Goal: Task Accomplishment & Management: Complete application form

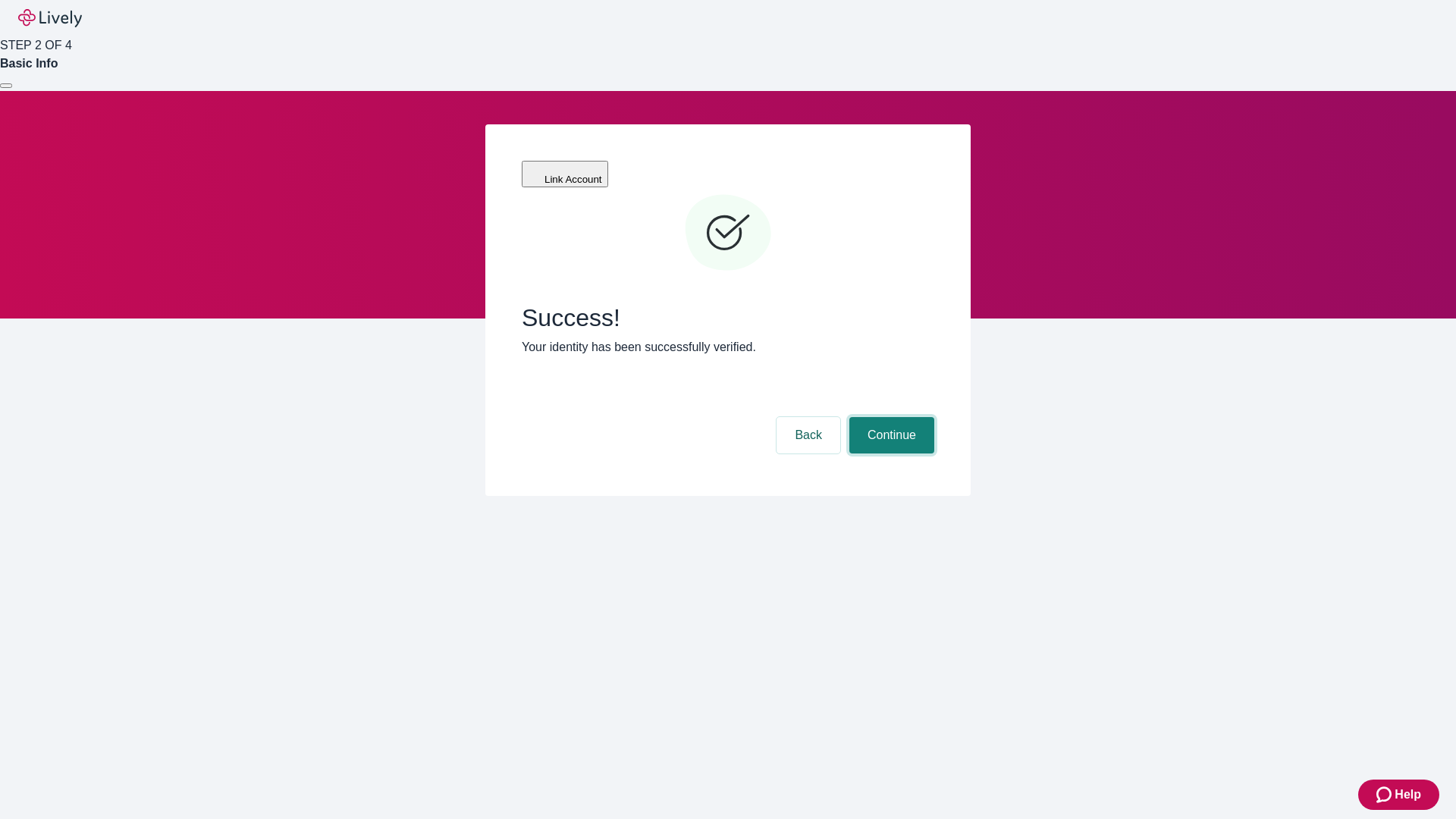
click at [890, 416] on button "Continue" at bounding box center [892, 435] width 85 height 37
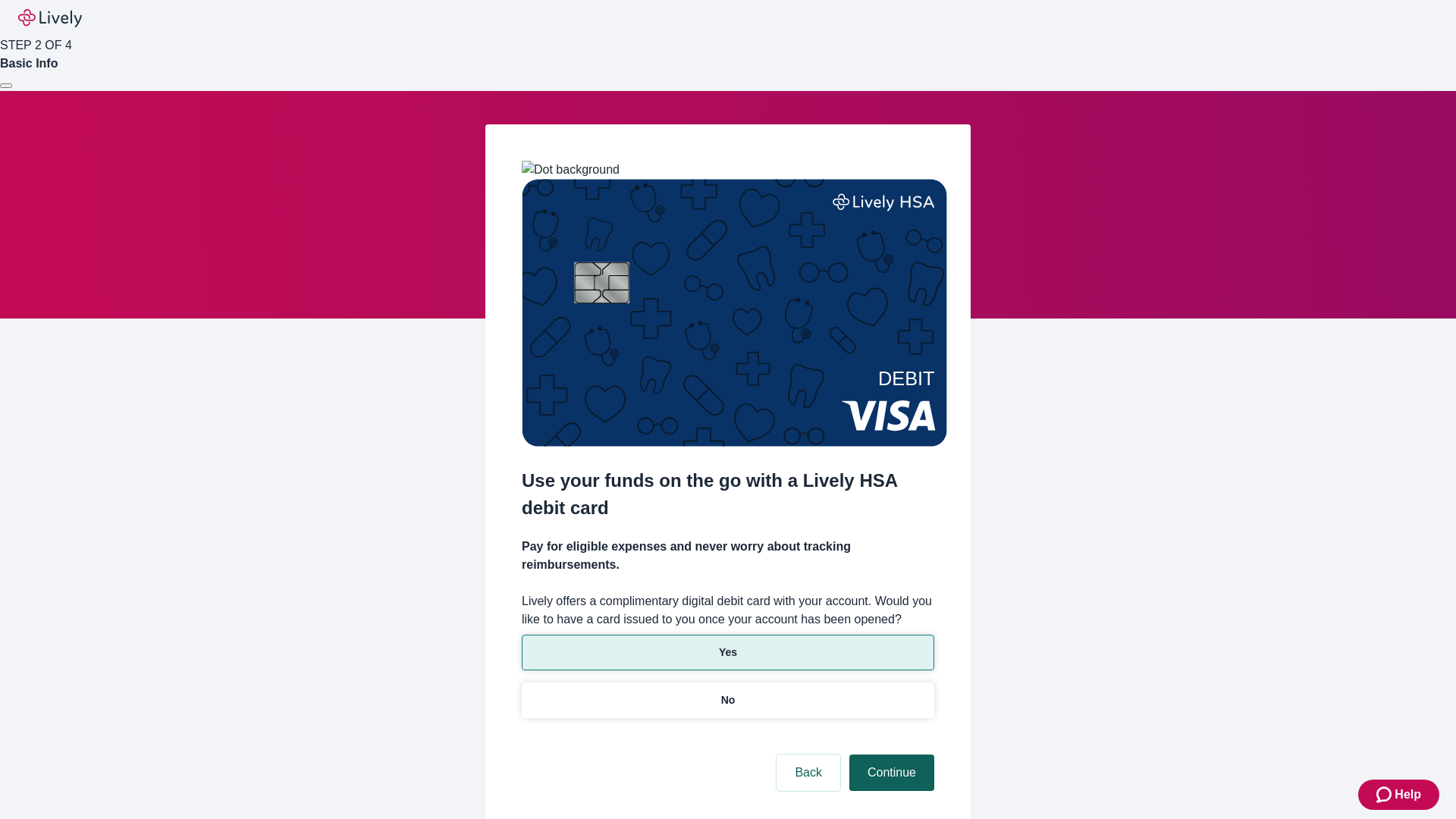
click at [727, 692] on p "No" at bounding box center [728, 700] width 15 height 16
click at [890, 754] on button "Continue" at bounding box center [892, 772] width 85 height 37
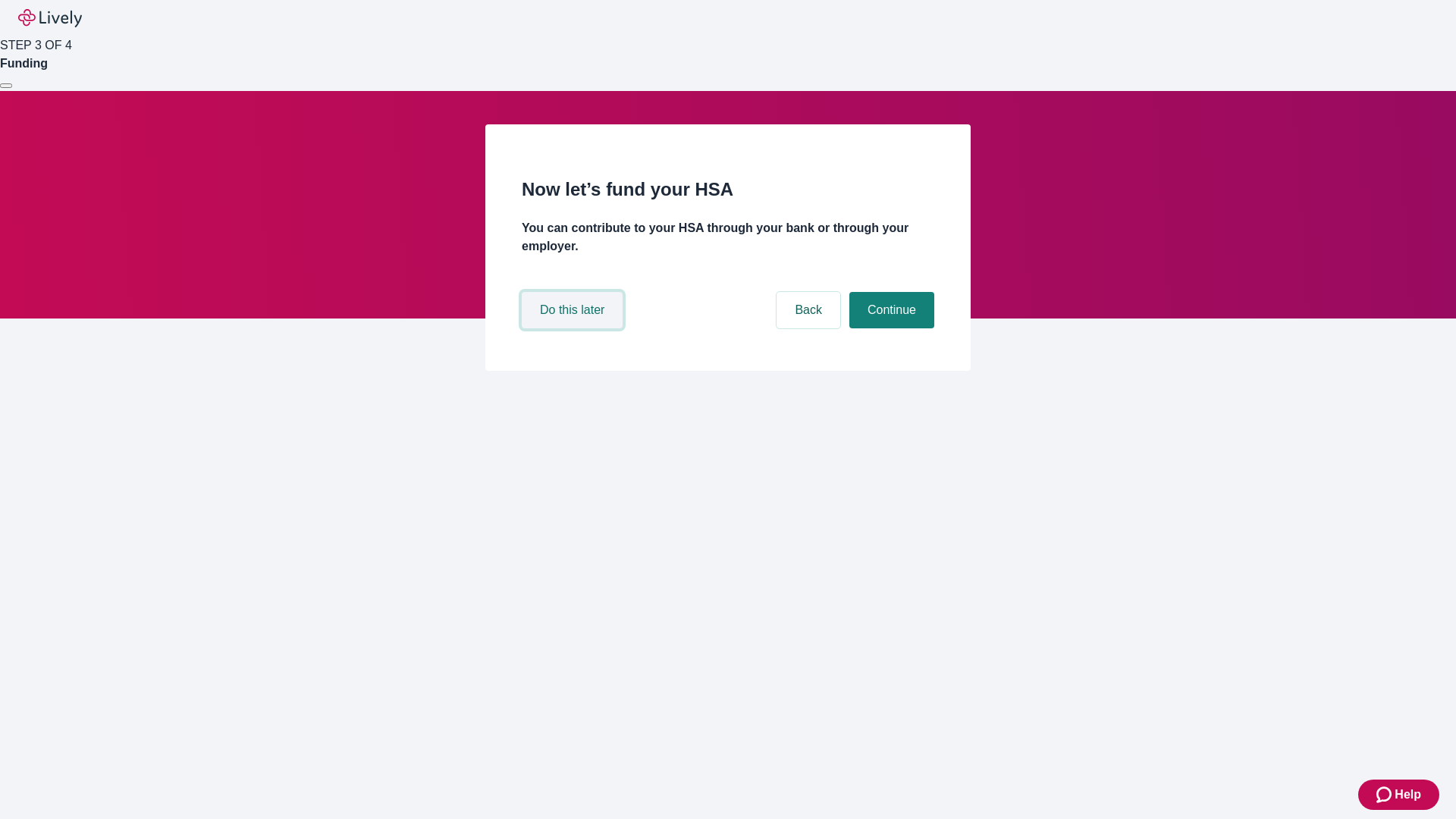
click at [574, 328] on button "Do this later" at bounding box center [572, 310] width 101 height 37
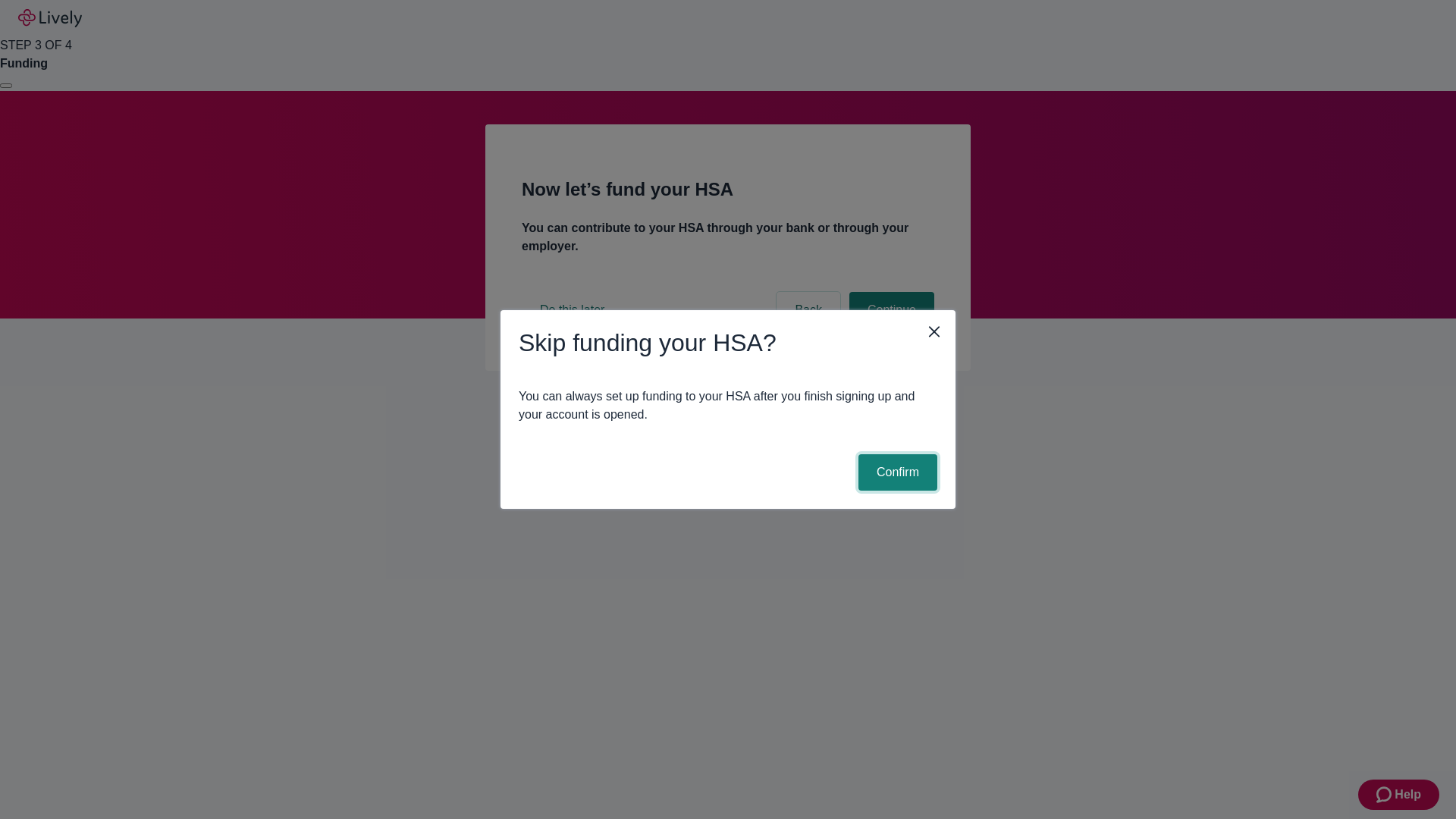
click at [896, 472] on button "Confirm" at bounding box center [898, 472] width 79 height 37
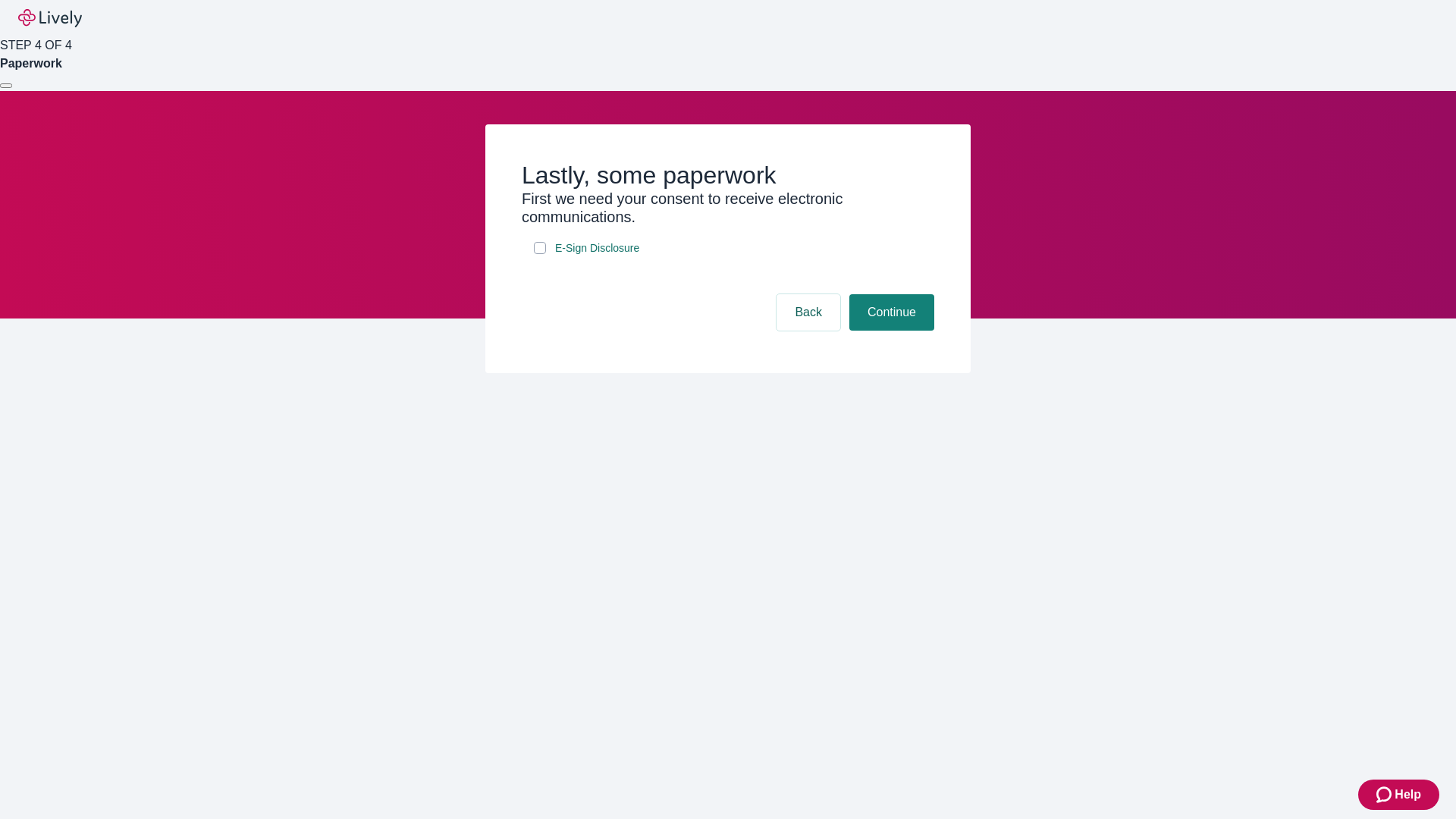
click at [540, 254] on input "E-Sign Disclosure" at bounding box center [540, 248] width 12 height 12
checkbox input "true"
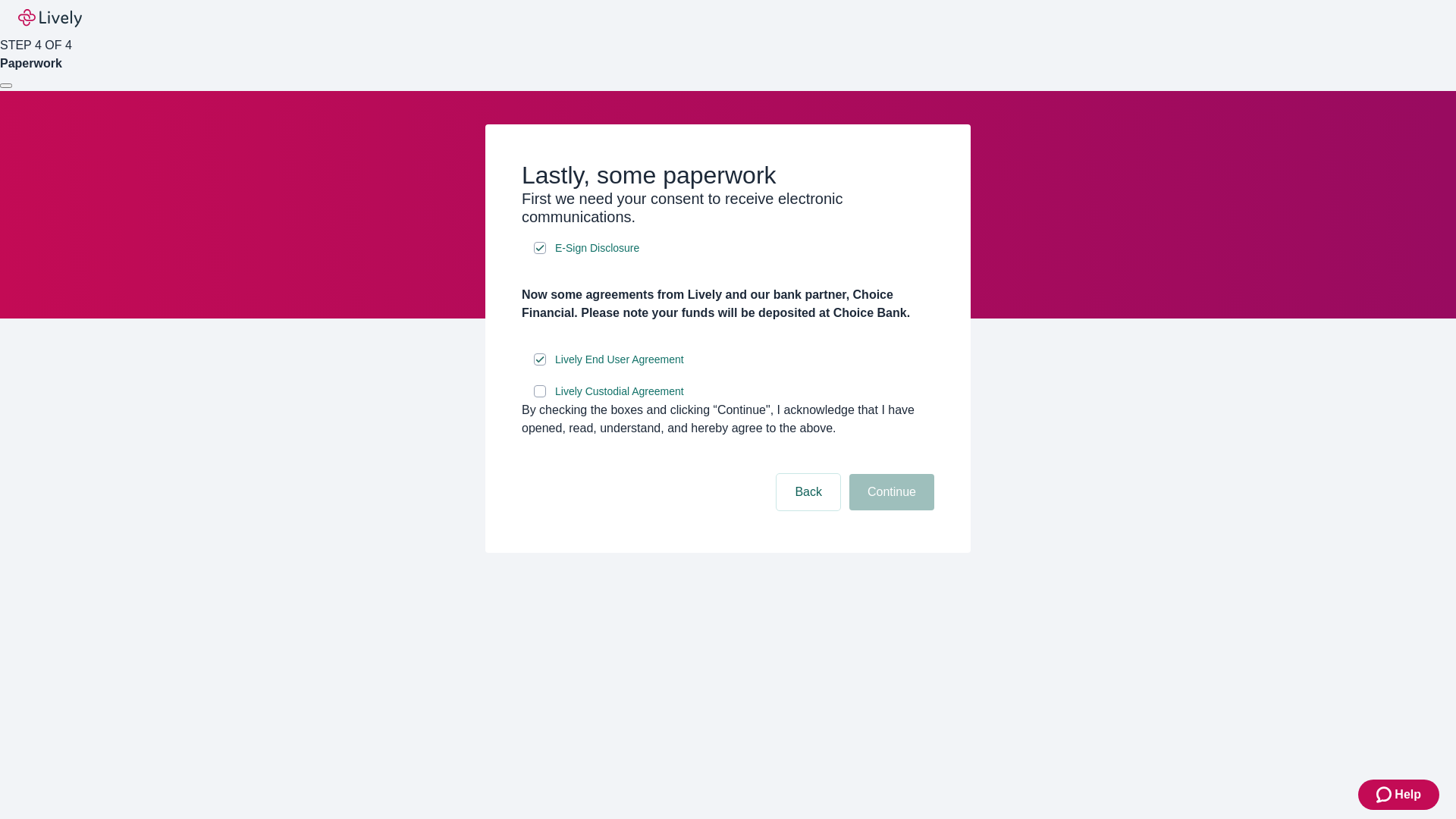
click at [540, 397] on input "Lively Custodial Agreement" at bounding box center [540, 391] width 12 height 12
checkbox input "true"
click at [890, 510] on button "Continue" at bounding box center [892, 492] width 85 height 37
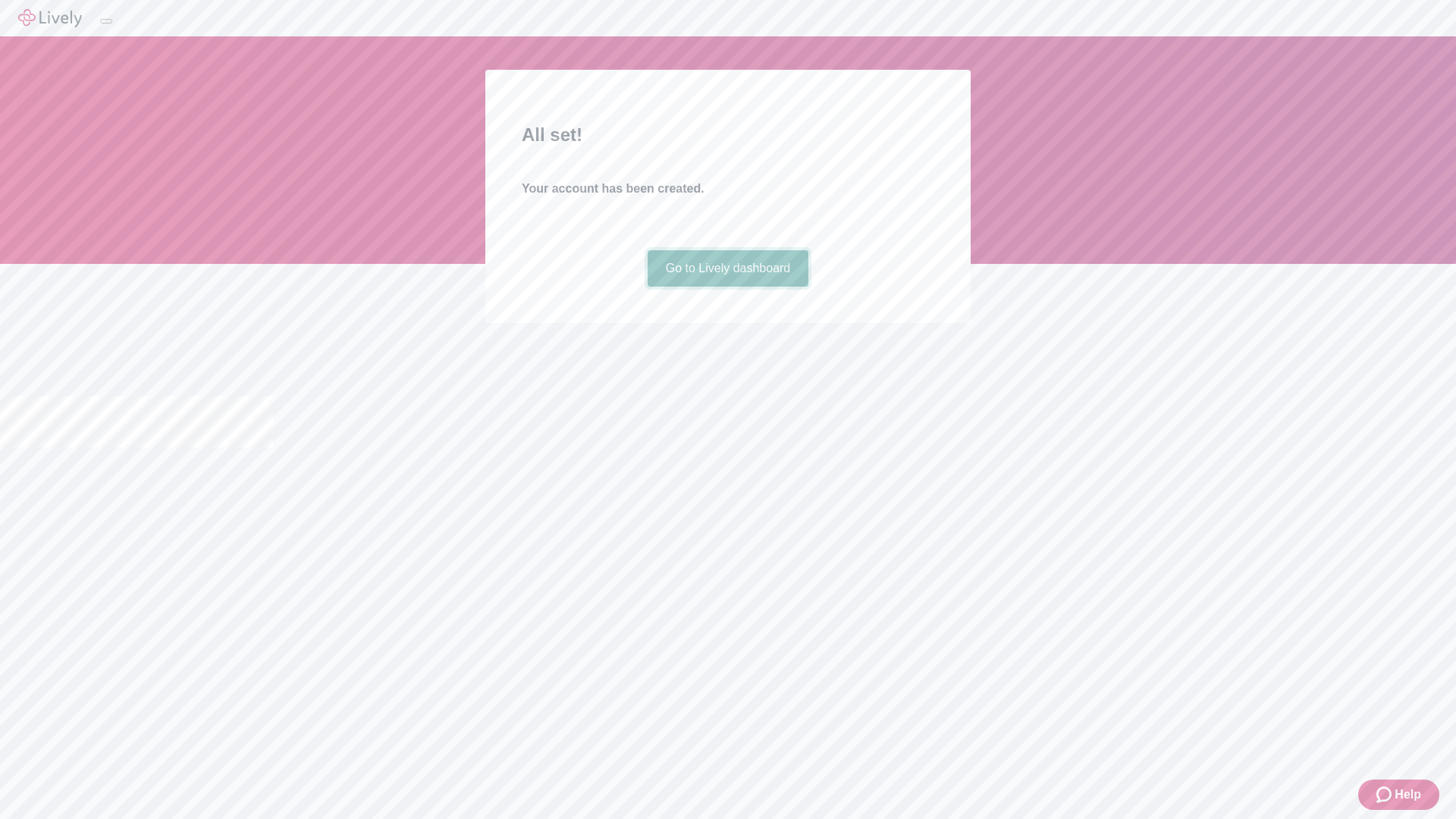
click at [727, 287] on link "Go to Lively dashboard" at bounding box center [729, 269] width 162 height 37
